Goal: Information Seeking & Learning: Learn about a topic

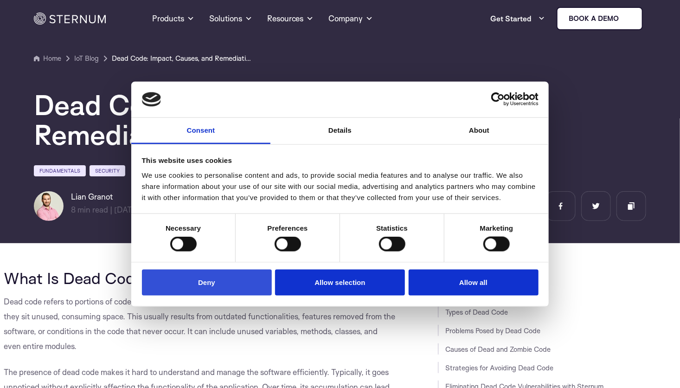
click at [202, 278] on button "Deny" at bounding box center [207, 282] width 130 height 26
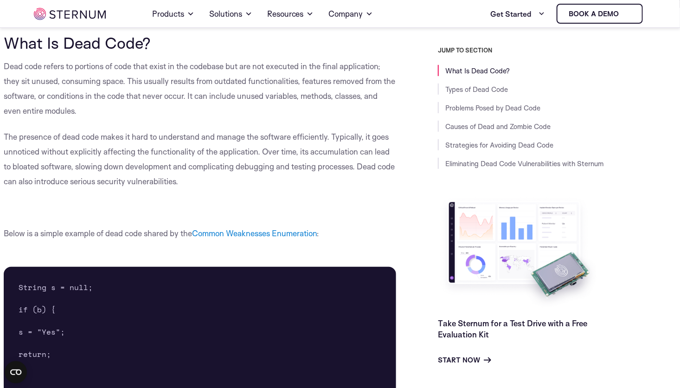
scroll to position [224, 0]
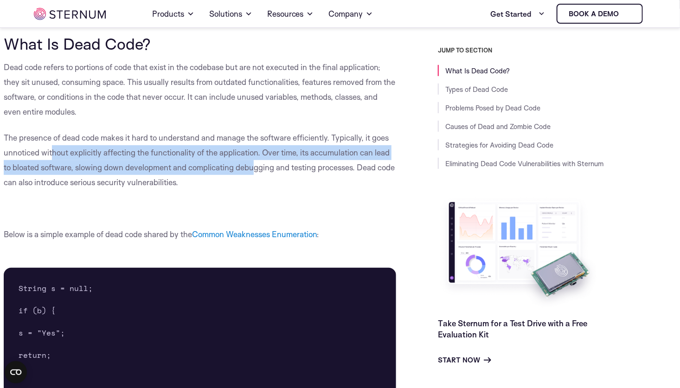
drag, startPoint x: 51, startPoint y: 150, endPoint x: 255, endPoint y: 174, distance: 206.0
click at [255, 174] on p "The presence of dead code makes it hard to understand and manage the software e…" at bounding box center [200, 159] width 392 height 59
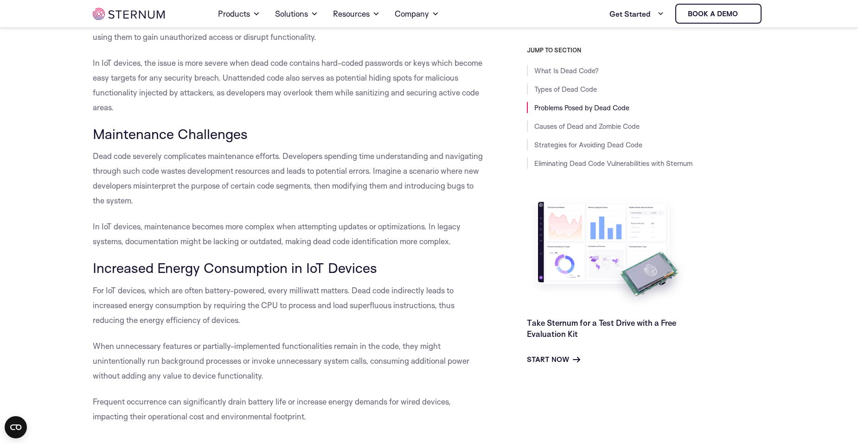
scroll to position [1709, 0]
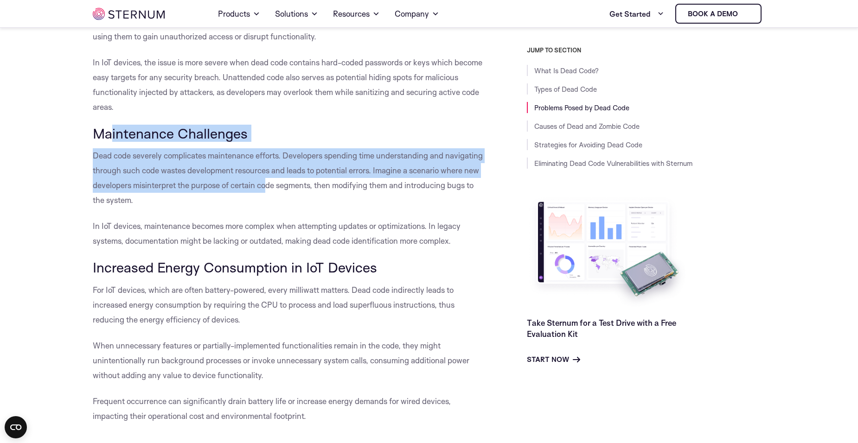
drag, startPoint x: 110, startPoint y: 133, endPoint x: 265, endPoint y: 185, distance: 163.9
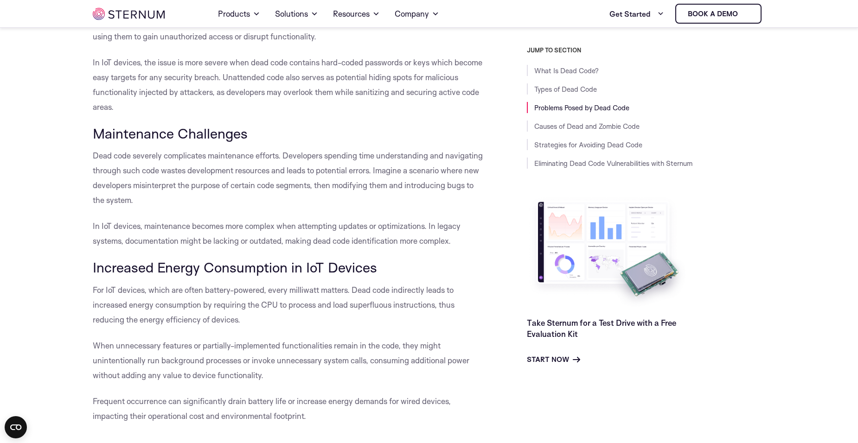
drag, startPoint x: 265, startPoint y: 185, endPoint x: 183, endPoint y: 204, distance: 84.8
click at [183, 204] on p "Dead code severely complicates maintenance efforts. Developers spending time un…" at bounding box center [289, 177] width 392 height 59
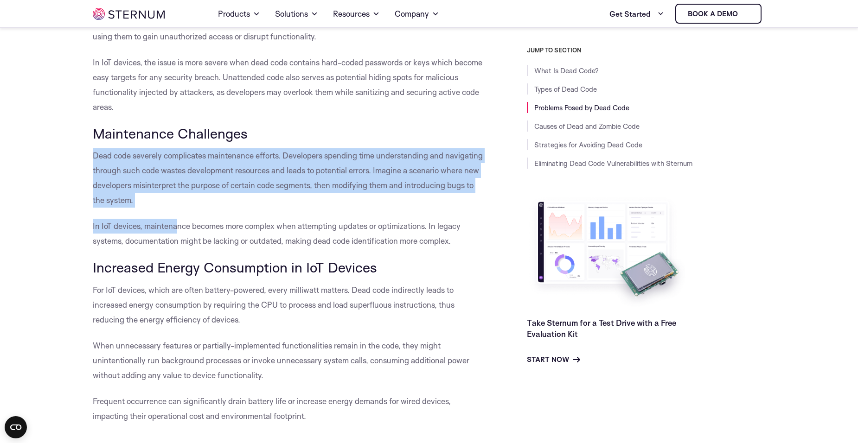
drag, startPoint x: 175, startPoint y: 216, endPoint x: 83, endPoint y: 153, distance: 111.8
drag, startPoint x: 83, startPoint y: 153, endPoint x: 131, endPoint y: 189, distance: 60.2
click at [131, 189] on span "Dead code severely complicates maintenance efforts. Developers spending time un…" at bounding box center [288, 178] width 390 height 54
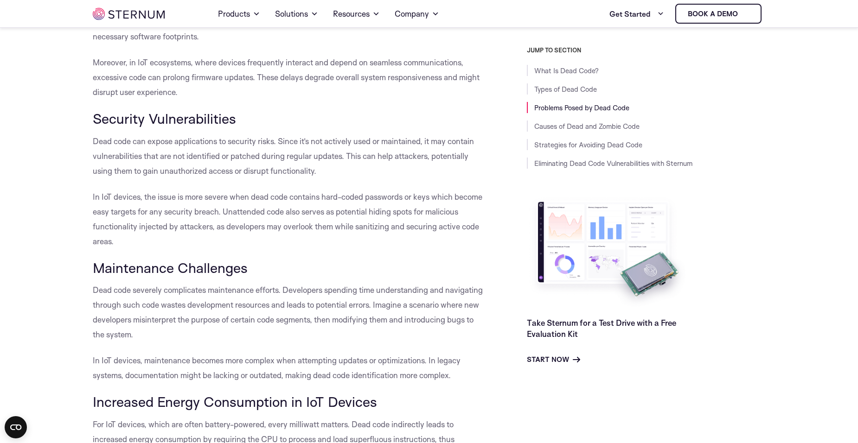
scroll to position [1570, 0]
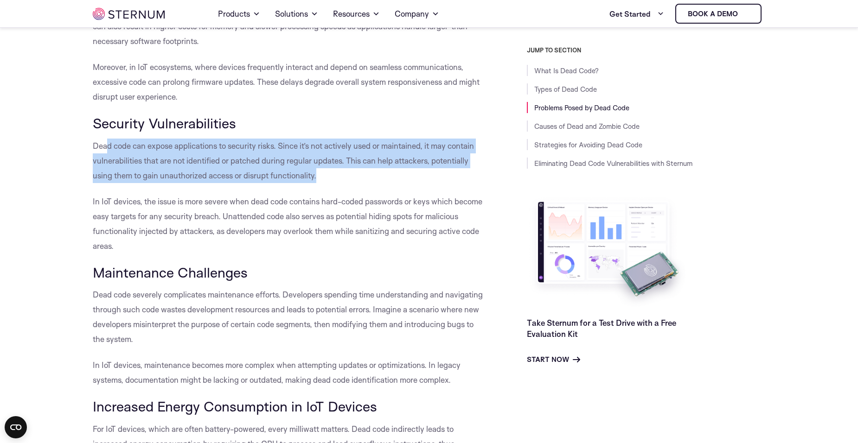
drag, startPoint x: 109, startPoint y: 145, endPoint x: 324, endPoint y: 181, distance: 218.1
click at [324, 181] on p "Dead code can expose applications to security risks. Since it’s not actively us…" at bounding box center [289, 161] width 392 height 45
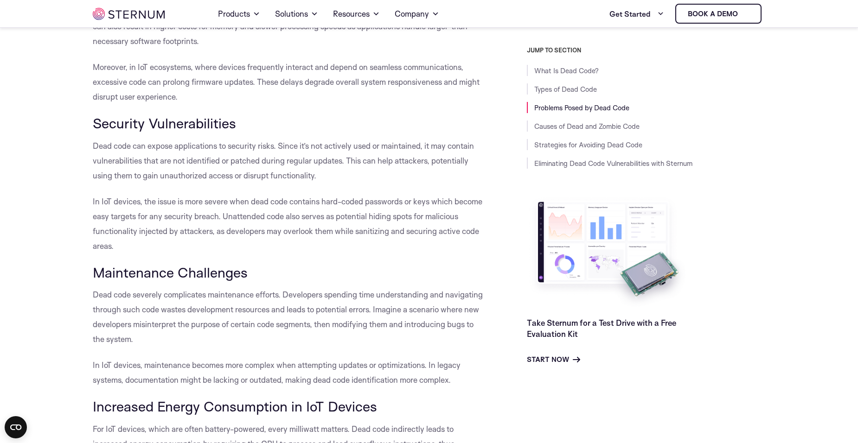
drag, startPoint x: 324, startPoint y: 181, endPoint x: 427, endPoint y: 190, distance: 103.4
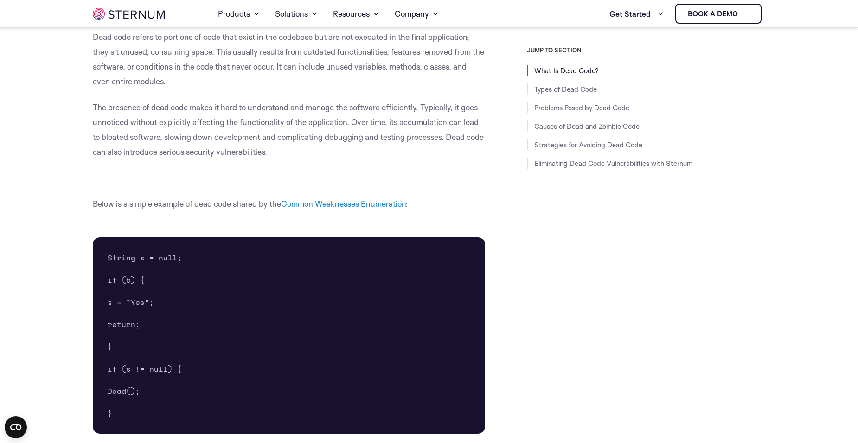
scroll to position [86, 0]
